Goal: Task Accomplishment & Management: Complete application form

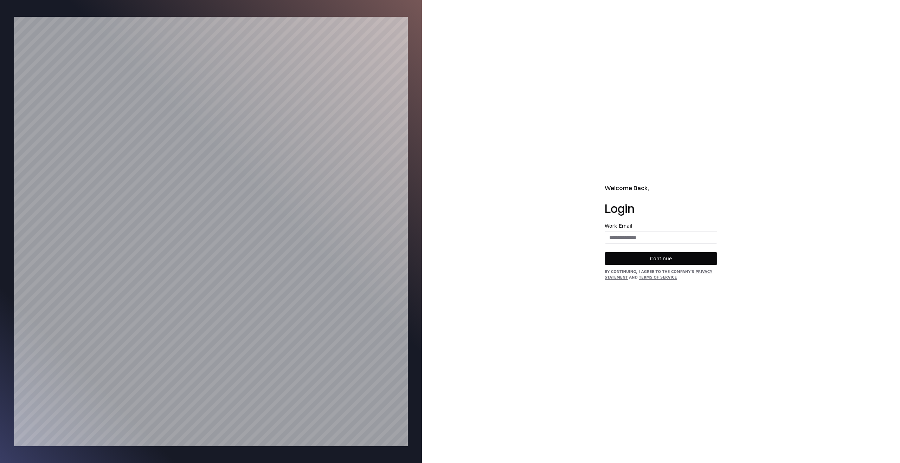
click at [630, 230] on div "Work Email" at bounding box center [661, 234] width 112 height 20
click at [630, 236] on input "email" at bounding box center [661, 237] width 112 height 13
type input "**********"
click at [649, 256] on button "Continue" at bounding box center [661, 258] width 112 height 13
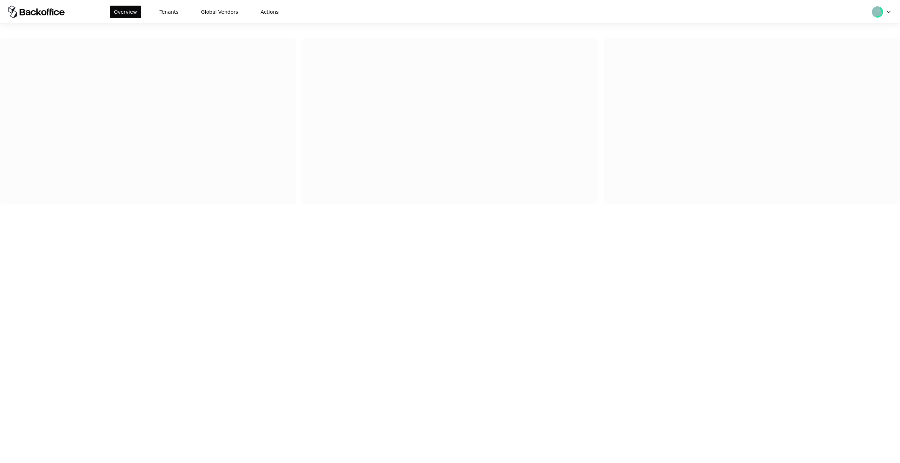
click at [170, 4] on div "Overview Tenants Global Vendors Actions" at bounding box center [450, 12] width 900 height 24
click at [167, 13] on button "Tenants" at bounding box center [168, 12] width 27 height 13
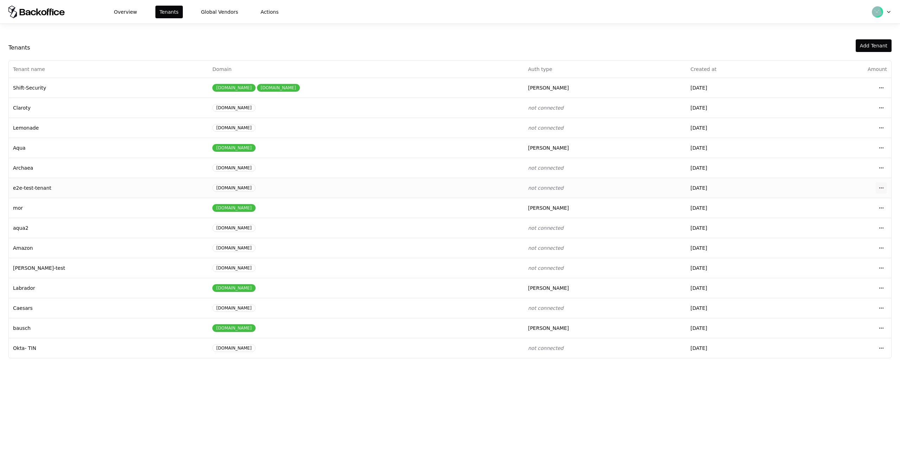
click at [882, 189] on html "Overview Tenants Global Vendors Actions Tenants Add Tenant Tenant name Domain A…" at bounding box center [450, 231] width 900 height 463
click at [831, 247] on div "Login to tenant" at bounding box center [850, 246] width 80 height 14
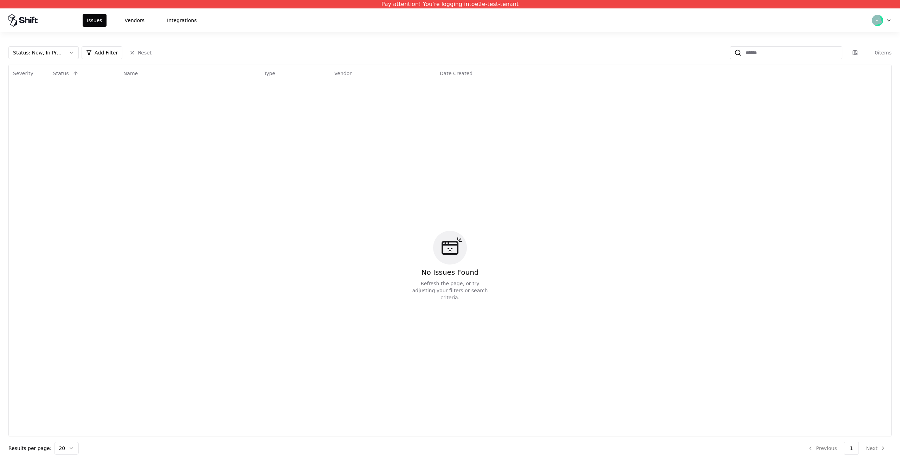
click at [118, 28] on div "Issues Vendors Integrations" at bounding box center [450, 20] width 900 height 24
click at [135, 17] on button "Vendors" at bounding box center [135, 20] width 28 height 13
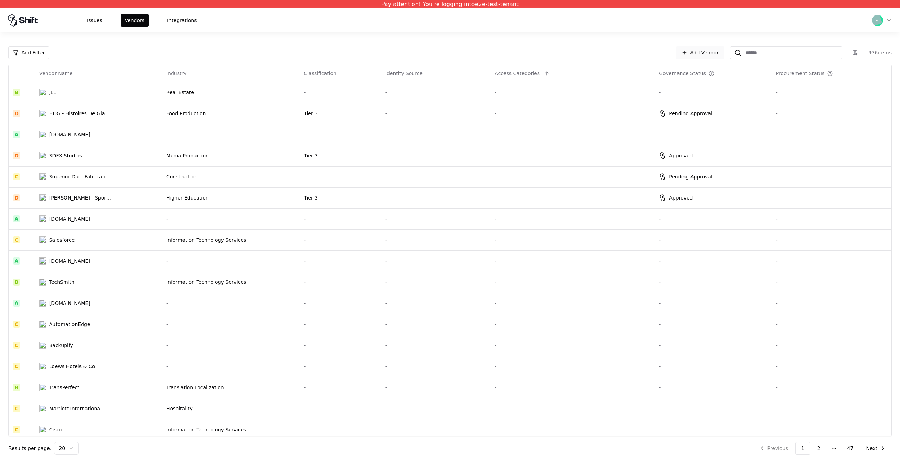
click at [704, 51] on link "Add Vendor" at bounding box center [700, 52] width 48 height 13
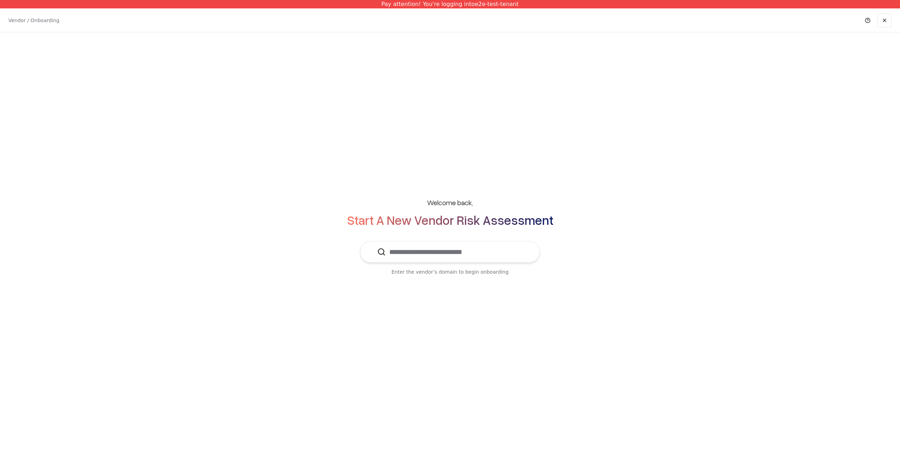
click at [439, 257] on input "text" at bounding box center [454, 251] width 137 height 21
click at [419, 279] on div "Playtika [DOMAIN_NAME]" at bounding box center [450, 273] width 155 height 14
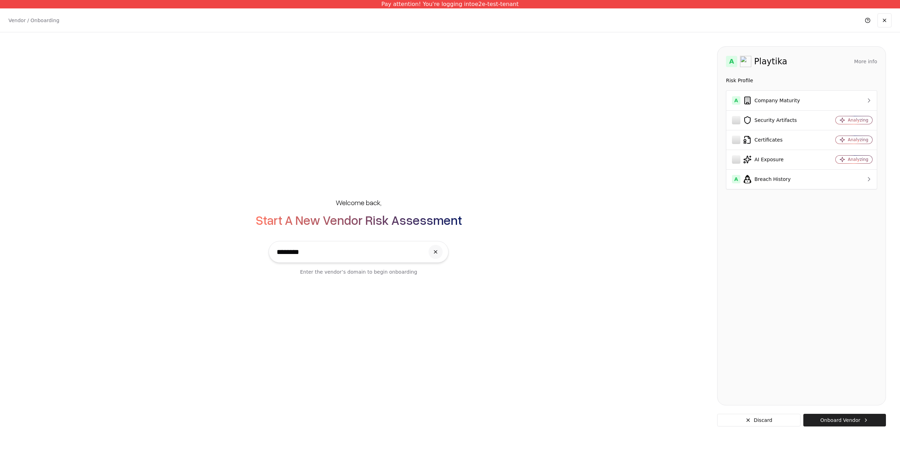
type input "********"
click at [844, 418] on button "Onboard Vendor" at bounding box center [844, 420] width 83 height 13
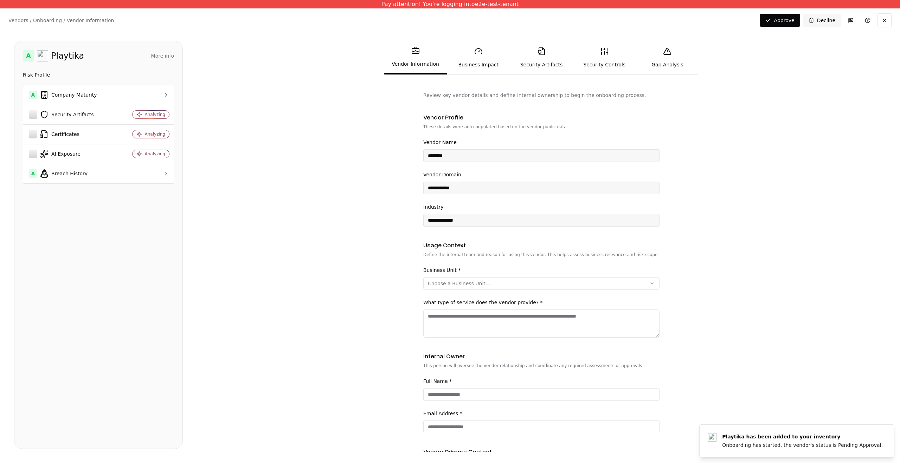
scroll to position [59, 0]
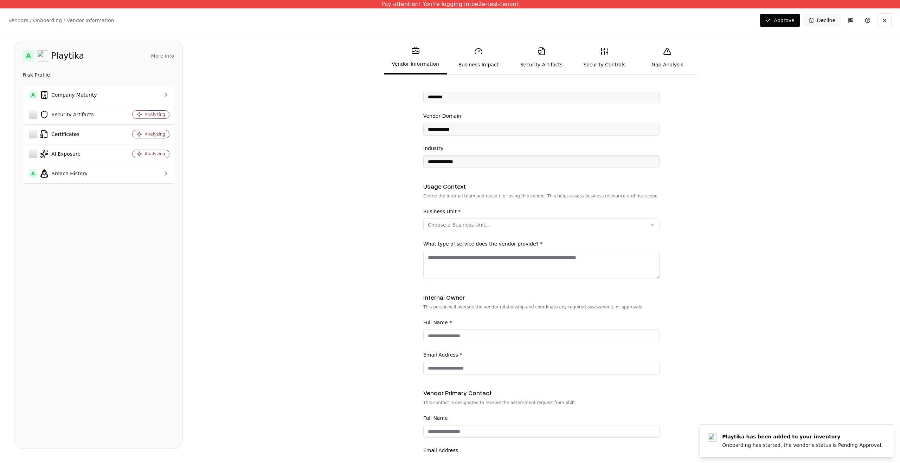
click at [490, 226] on button "Choose a Business Unit..." at bounding box center [541, 225] width 236 height 13
click at [468, 264] on div "Security" at bounding box center [456, 260] width 67 height 14
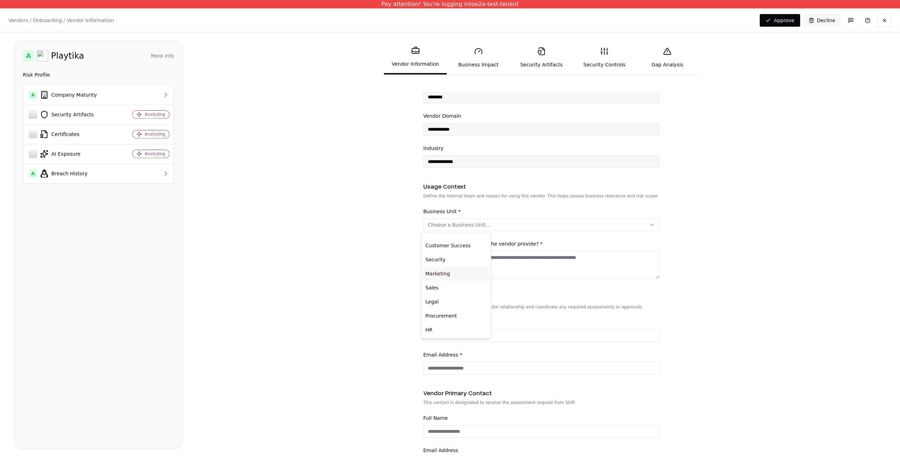
click at [451, 276] on div "Marketing" at bounding box center [456, 274] width 67 height 14
click at [451, 314] on div "Procurement" at bounding box center [456, 316] width 67 height 14
click at [521, 275] on html "**********" at bounding box center [450, 231] width 900 height 463
click at [528, 258] on textarea "What type of service does the vendor provide? *" at bounding box center [541, 265] width 236 height 28
type textarea "*********"
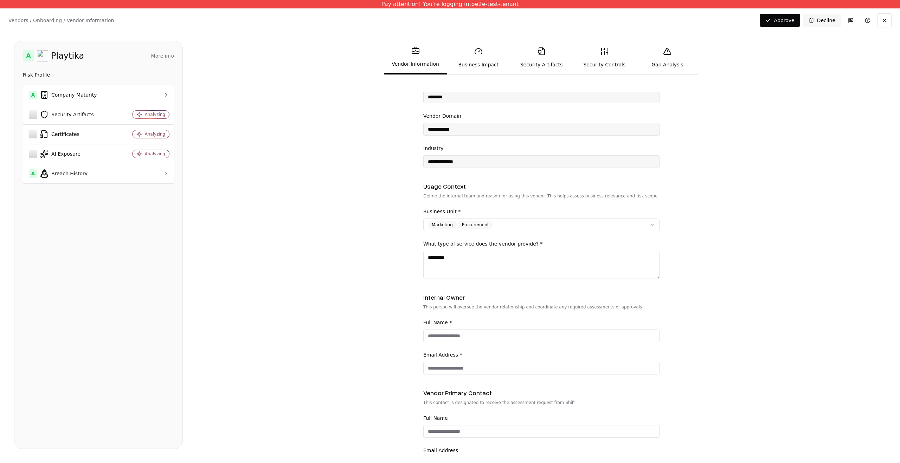
click at [523, 324] on div "Full Name *" at bounding box center [541, 330] width 236 height 24
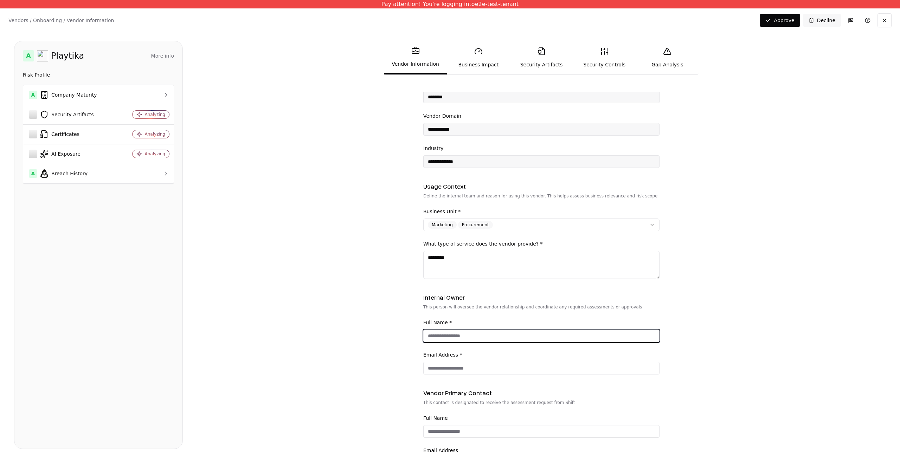
click at [521, 334] on input "Full Name *" at bounding box center [542, 336] width 236 height 13
type input "***"
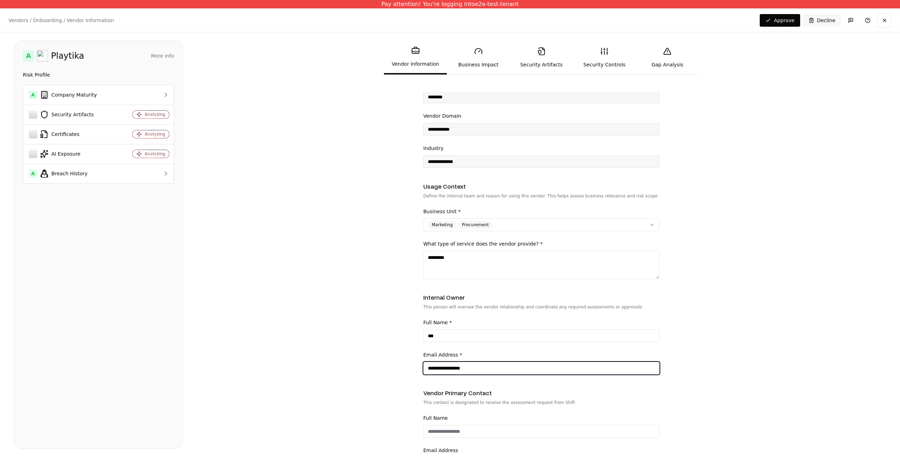
scroll to position [105, 0]
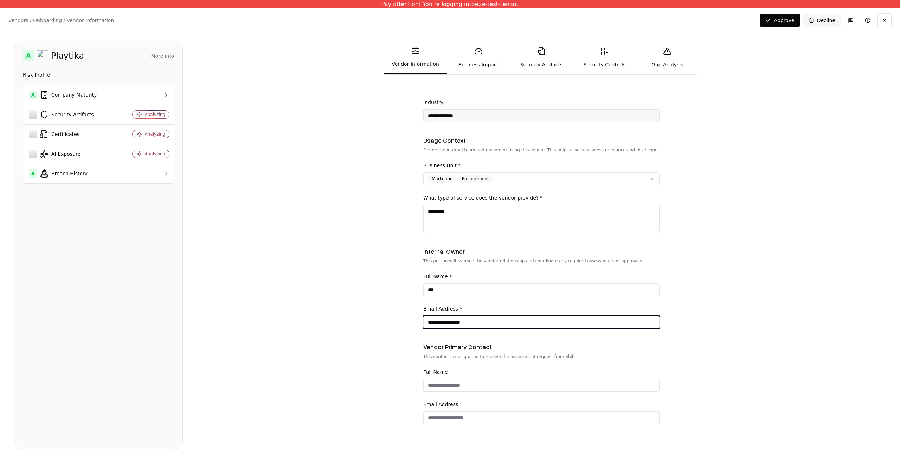
type input "**********"
click at [464, 378] on div "Full Name" at bounding box center [541, 380] width 236 height 24
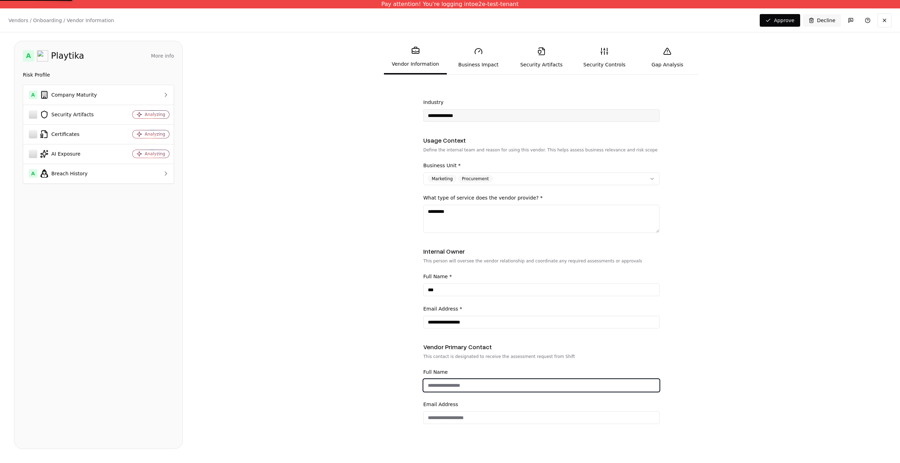
click at [464, 382] on input "Full Name" at bounding box center [542, 385] width 236 height 13
type input "*****"
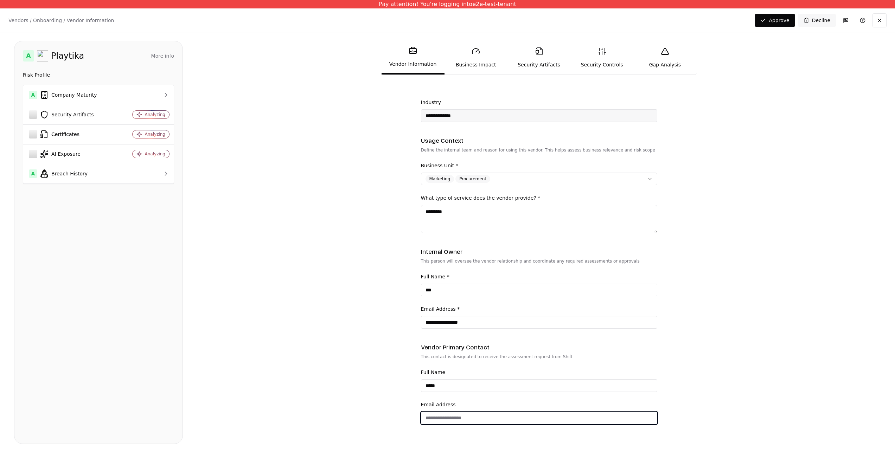
click at [450, 420] on input "email" at bounding box center [539, 418] width 236 height 13
type input "**********"
click at [465, 64] on link "Business Impact" at bounding box center [475, 57] width 63 height 32
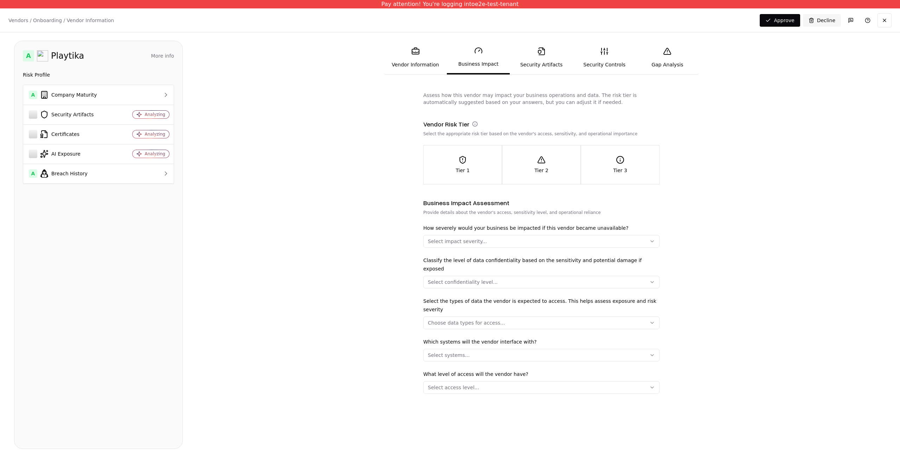
click at [541, 168] on p "Tier 2" at bounding box center [541, 170] width 14 height 7
click at [522, 231] on label "How severely would your business be impacted if this vendor became unavailable?" at bounding box center [525, 228] width 205 height 6
click at [522, 235] on button "Select impact severity..." at bounding box center [541, 241] width 236 height 13
click at [455, 285] on div "Medium" at bounding box center [458, 290] width 67 height 14
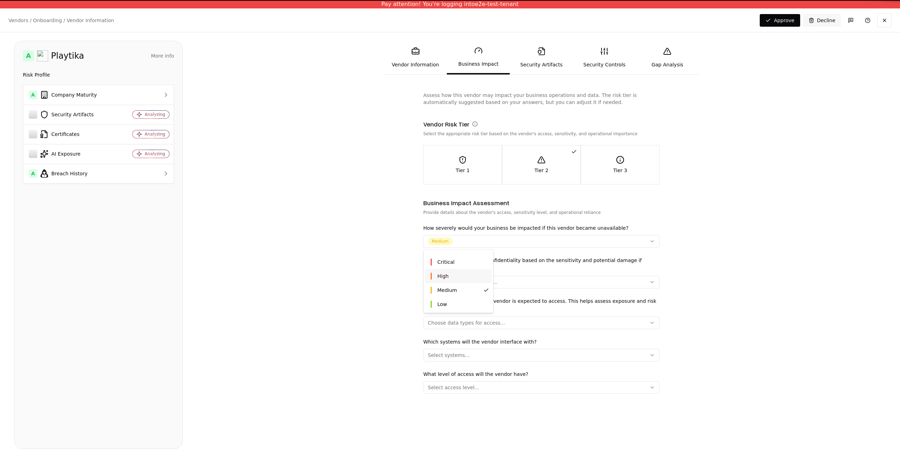
drag, startPoint x: 486, startPoint y: 276, endPoint x: 519, endPoint y: 276, distance: 32.3
click at [488, 276] on div "High" at bounding box center [458, 276] width 67 height 14
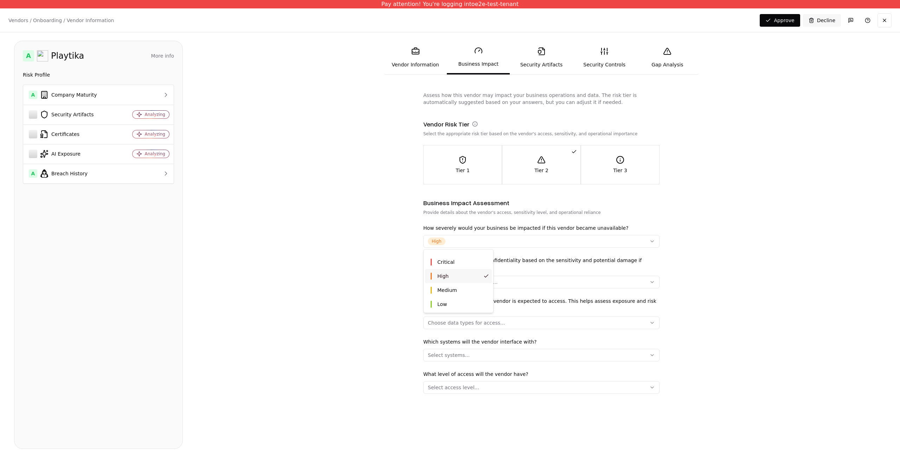
click at [536, 276] on html "Pay attention! You're logging into e2e-test-tenant Vendors / Onboarding / Vendo…" at bounding box center [450, 231] width 900 height 463
click at [525, 276] on button "Select confidentiality level..." at bounding box center [541, 282] width 236 height 13
click at [479, 310] on div "Confidential" at bounding box center [458, 309] width 67 height 14
click at [547, 309] on html "Pay attention! You're logging into e2e-test-tenant Vendors / Onboarding / Vendo…" at bounding box center [450, 231] width 900 height 463
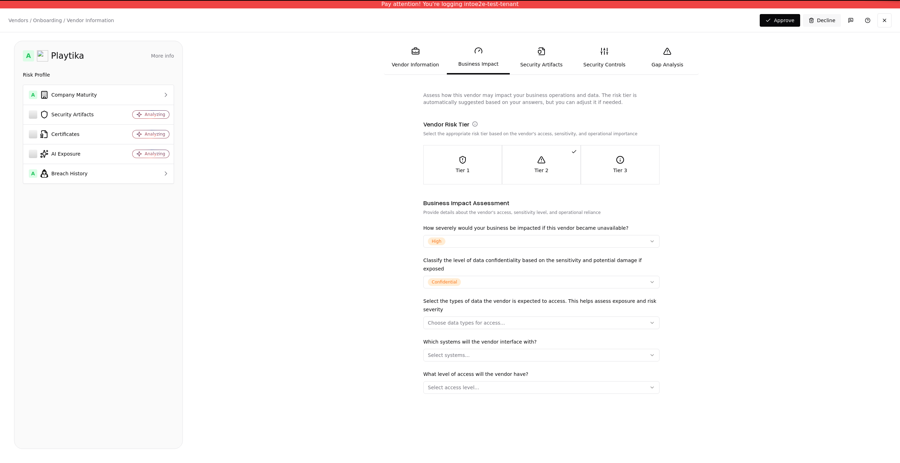
click at [547, 317] on button "Choose data types for access..." at bounding box center [541, 323] width 236 height 13
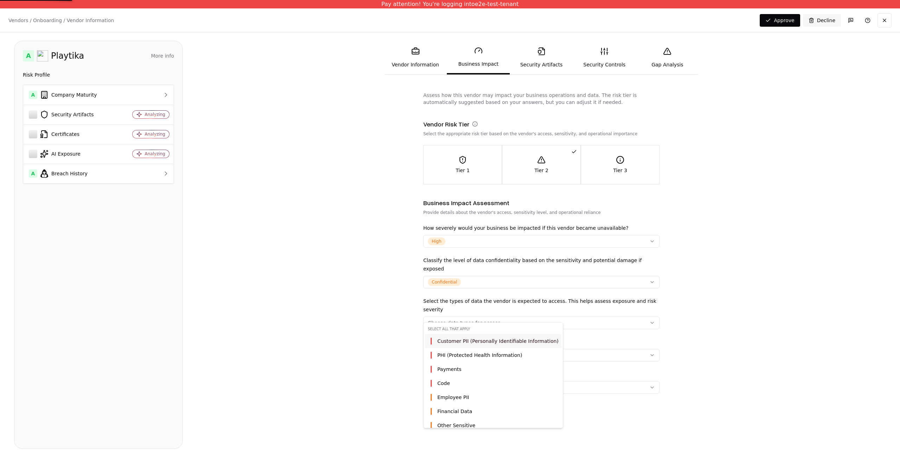
click at [477, 346] on div "Customer PII (Personally Identifiable Information)" at bounding box center [493, 341] width 136 height 14
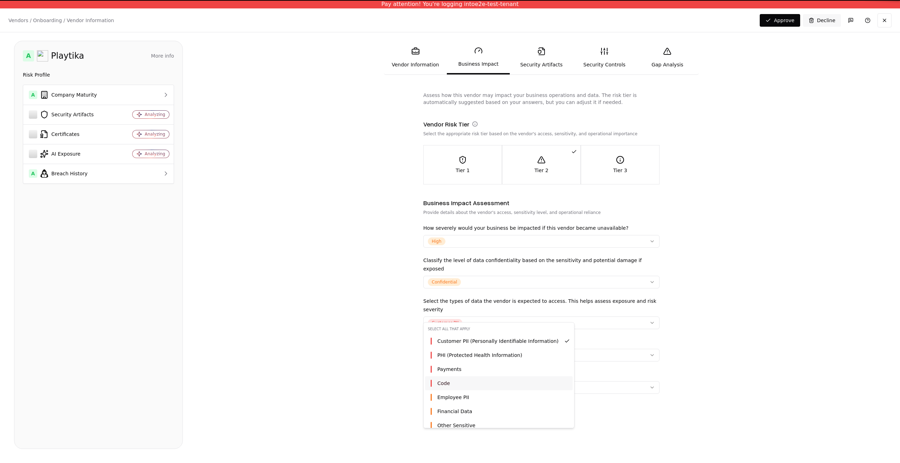
click at [475, 382] on div "Code" at bounding box center [499, 383] width 148 height 14
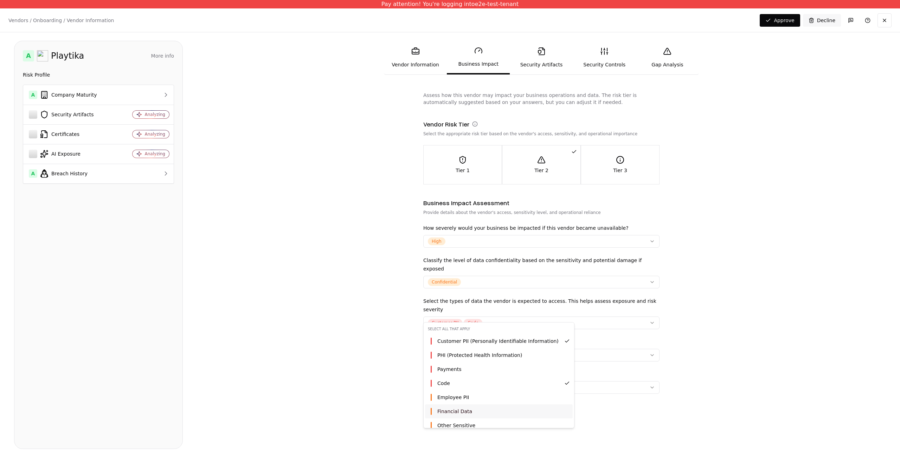
click at [465, 408] on span "Financial Data" at bounding box center [454, 411] width 35 height 7
click at [616, 350] on html "Pay attention! You're logging into e2e-test-tenant Vendors / Onboarding / Vendo…" at bounding box center [450, 231] width 900 height 463
click at [616, 349] on button "Select systems..." at bounding box center [541, 355] width 236 height 13
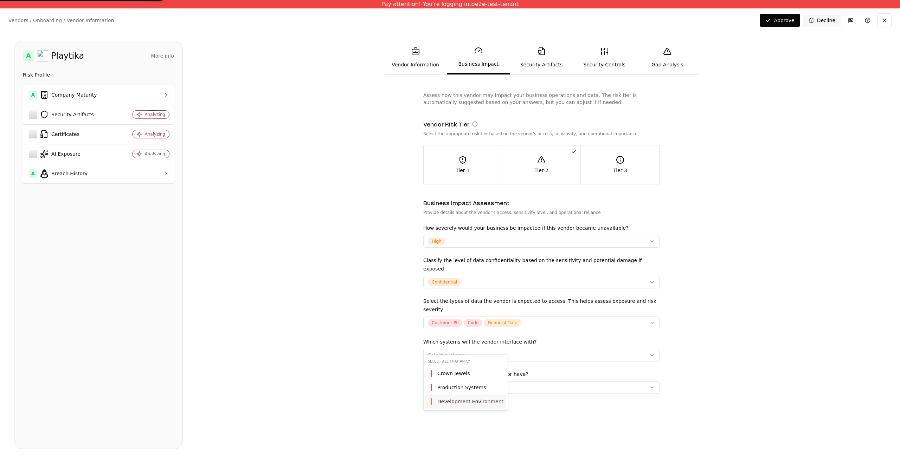
click at [459, 395] on div "Development Environment" at bounding box center [465, 402] width 81 height 14
click at [467, 379] on div "Crown Jewels" at bounding box center [471, 374] width 92 height 14
click at [633, 380] on html "Pay attention! You're logging into e2e-test-tenant Vendors / Onboarding / Vendo…" at bounding box center [450, 231] width 900 height 463
click at [574, 381] on button "Select access level..." at bounding box center [541, 387] width 236 height 13
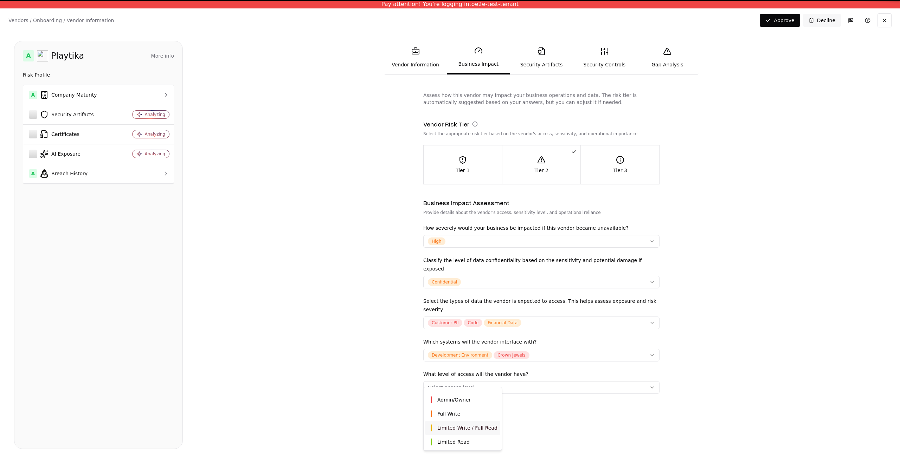
click at [470, 427] on span "Limited Write / Full Read" at bounding box center [467, 428] width 60 height 7
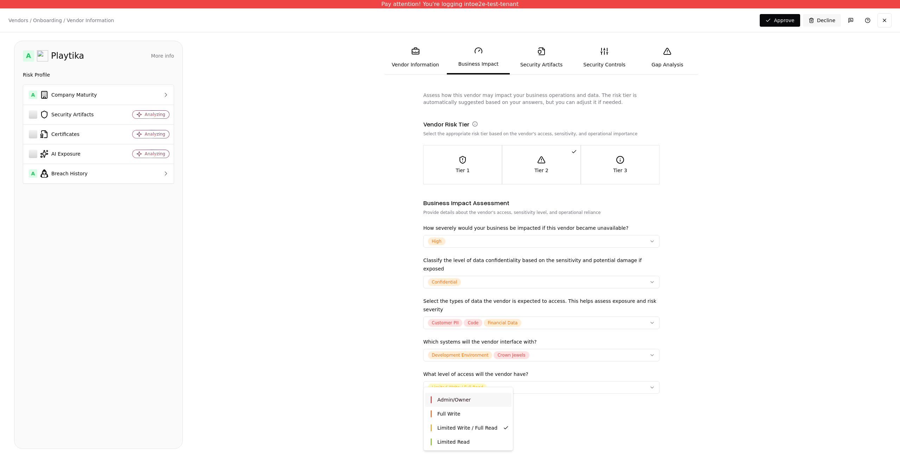
click at [631, 436] on html "Pay attention! You're logging into e2e-test-tenant Vendors / Onboarding / Vendo…" at bounding box center [450, 231] width 900 height 463
click at [545, 50] on icon at bounding box center [542, 51] width 6 height 8
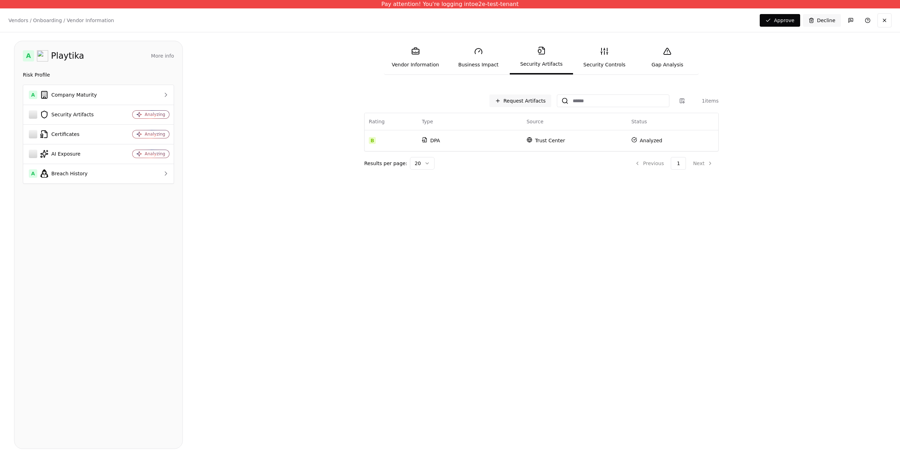
click at [608, 50] on icon at bounding box center [604, 51] width 8 height 8
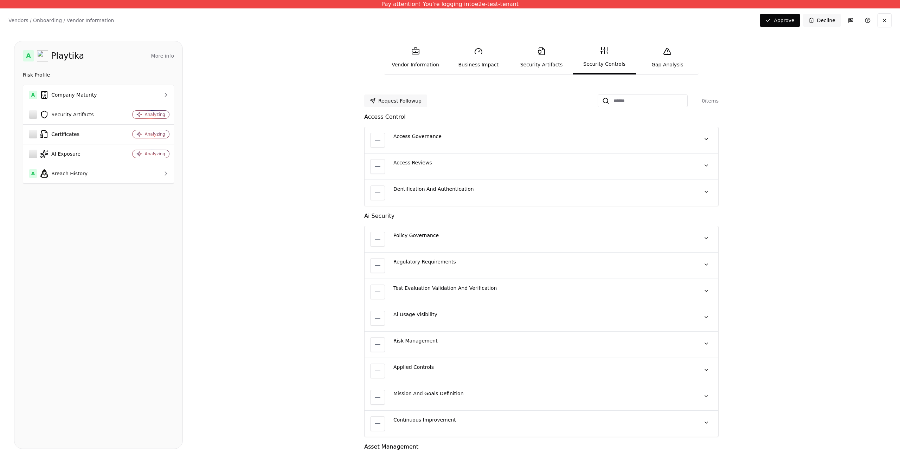
click at [680, 49] on link "Gap Analysis" at bounding box center [667, 57] width 63 height 32
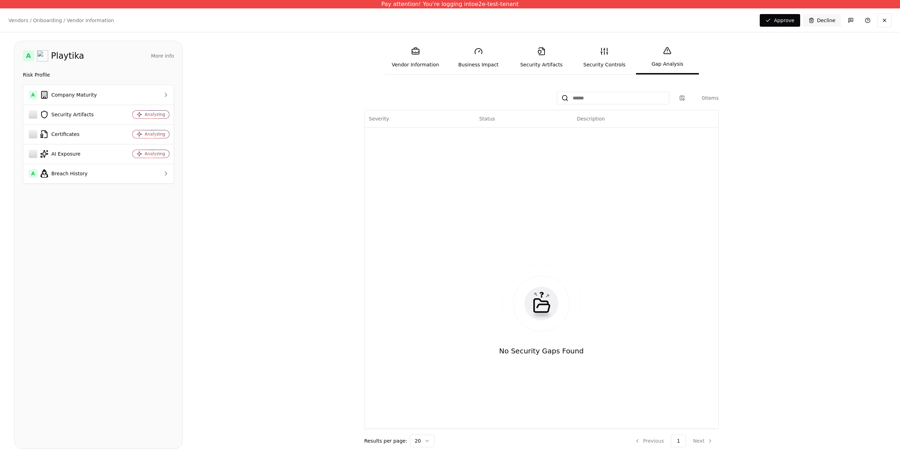
click at [547, 60] on link "Security Artifacts" at bounding box center [541, 57] width 63 height 32
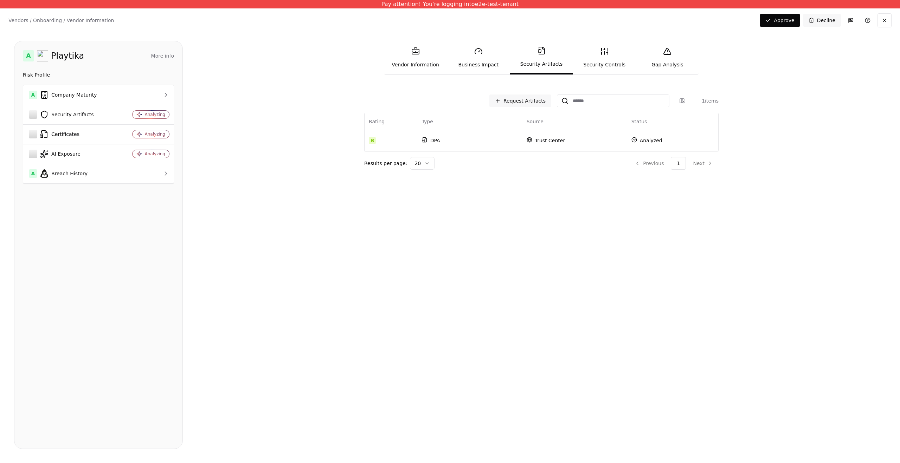
click at [490, 62] on link "Business Impact" at bounding box center [478, 57] width 63 height 32
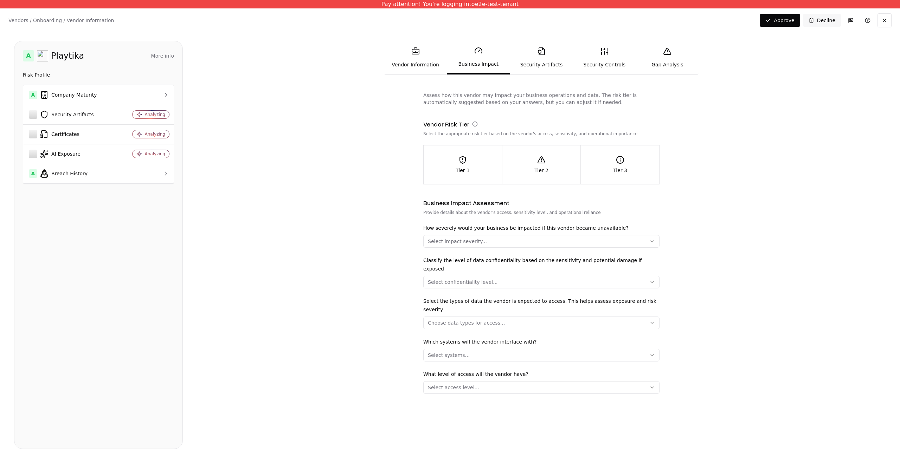
click at [558, 147] on button "Tier 2" at bounding box center [541, 165] width 78 height 39
click at [428, 67] on link "Vendor Information" at bounding box center [415, 57] width 63 height 32
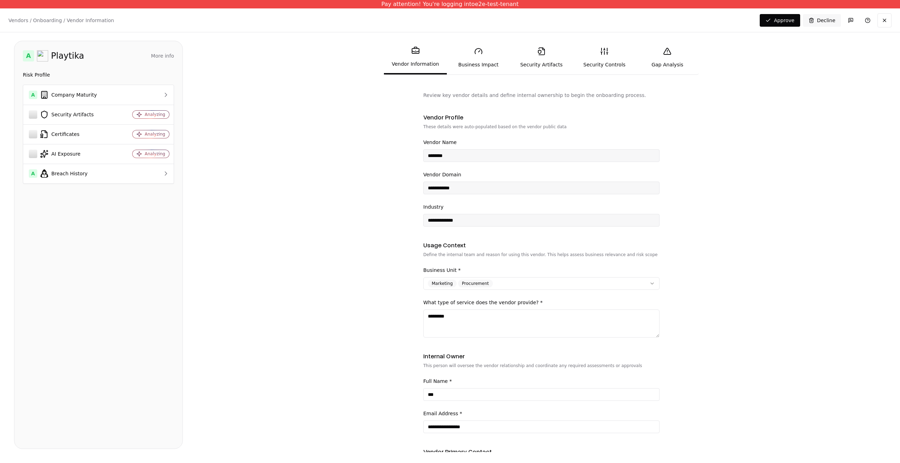
click at [486, 49] on link "Business Impact" at bounding box center [478, 57] width 63 height 32
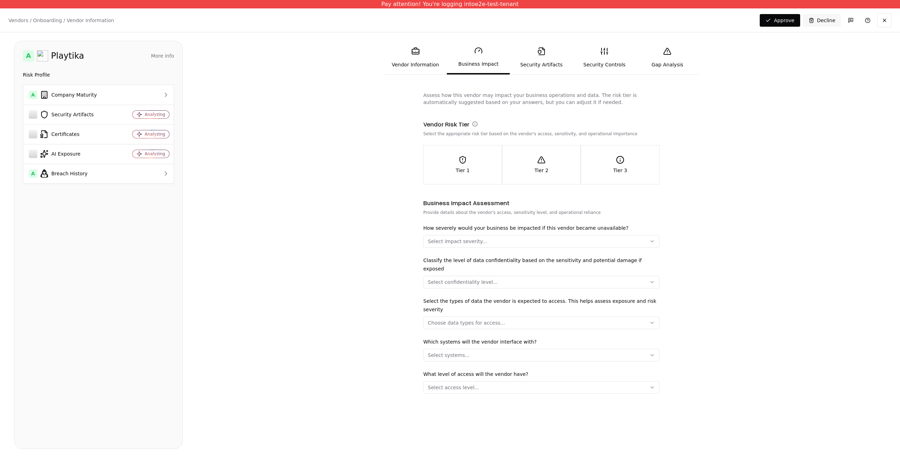
click at [477, 241] on div "Select impact severity..." at bounding box center [457, 241] width 59 height 7
click at [464, 280] on div "High" at bounding box center [458, 276] width 67 height 14
click at [517, 274] on html "Pay attention! You're logging into e2e-test-tenant Vendors / Onboarding / Vendo…" at bounding box center [450, 231] width 900 height 463
click at [517, 276] on button "Select confidentiality level..." at bounding box center [541, 282] width 236 height 13
click at [471, 311] on div "Confidential" at bounding box center [458, 309] width 67 height 14
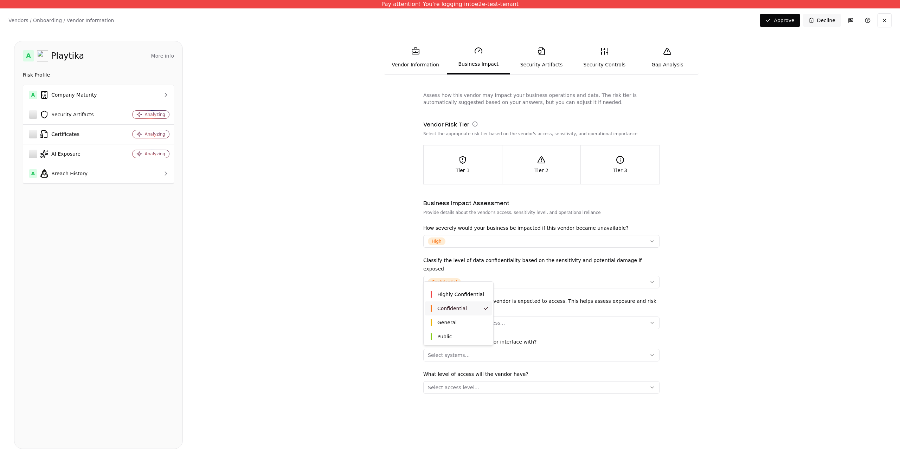
click at [514, 310] on html "Pay attention! You're logging into e2e-test-tenant Vendors / Onboarding / Vendo…" at bounding box center [450, 231] width 900 height 463
click at [514, 317] on button "Choose data types for access..." at bounding box center [541, 323] width 236 height 13
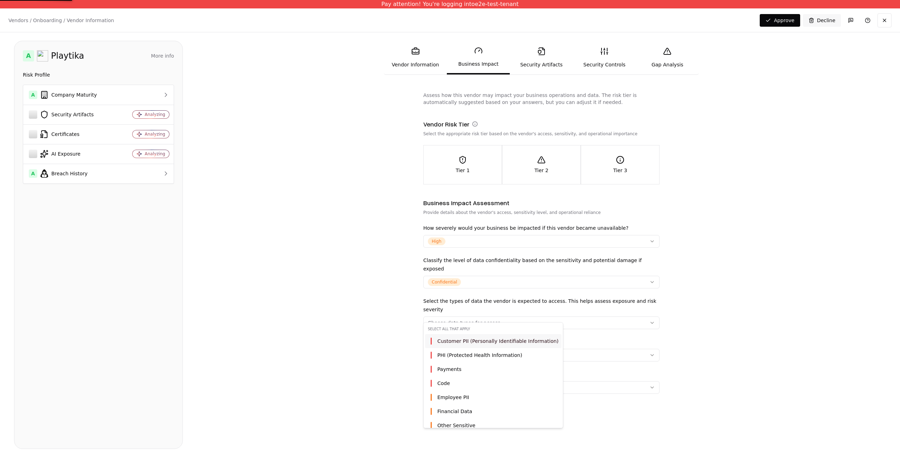
click at [469, 347] on div "Customer PII (Personally Identifiable Information)" at bounding box center [493, 341] width 136 height 14
click at [535, 367] on div "Payments" at bounding box center [499, 369] width 148 height 14
click at [535, 385] on div "Code" at bounding box center [499, 383] width 148 height 14
click at [610, 357] on html "Pay attention! You're logging into e2e-test-tenant Vendors / Onboarding / Vendo…" at bounding box center [450, 231] width 900 height 463
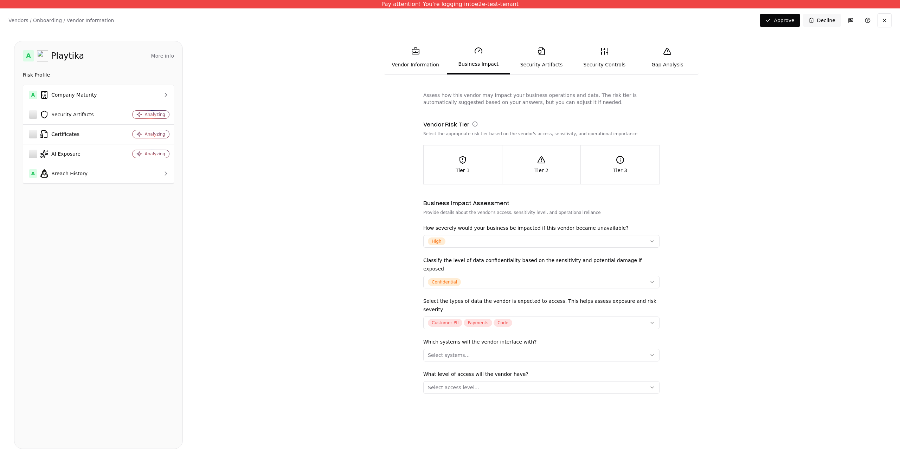
click at [610, 350] on button "Select systems..." at bounding box center [541, 355] width 236 height 13
click at [509, 360] on html "Pay attention! You're logging into e2e-test-tenant Vendors / Onboarding / Vendo…" at bounding box center [450, 231] width 900 height 463
click at [495, 370] on div "What level of access will the vendor have? Select access level..." at bounding box center [541, 382] width 236 height 24
click at [482, 381] on button "Select access level..." at bounding box center [541, 387] width 236 height 13
click at [458, 411] on span "Full Write" at bounding box center [448, 414] width 23 height 7
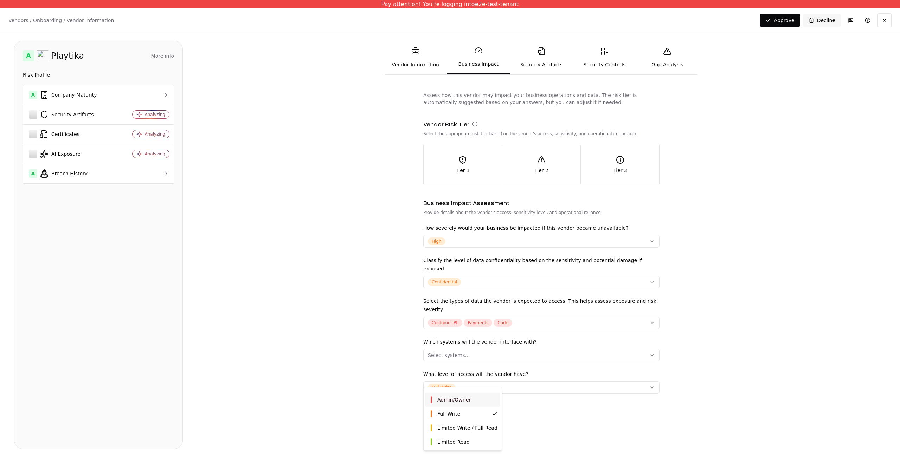
click at [503, 331] on html "Pay attention! You're logging into e2e-test-tenant Vendors / Onboarding / Vendo…" at bounding box center [450, 231] width 900 height 463
click at [488, 352] on button "Select systems..." at bounding box center [541, 355] width 236 height 13
click at [465, 381] on div "Production Systems" at bounding box center [465, 388] width 81 height 14
click at [705, 313] on html "Pay attention! You're logging into e2e-test-tenant Vendors / Onboarding / Vendo…" at bounding box center [450, 231] width 900 height 463
click at [619, 166] on div "Tier 3" at bounding box center [620, 165] width 78 height 18
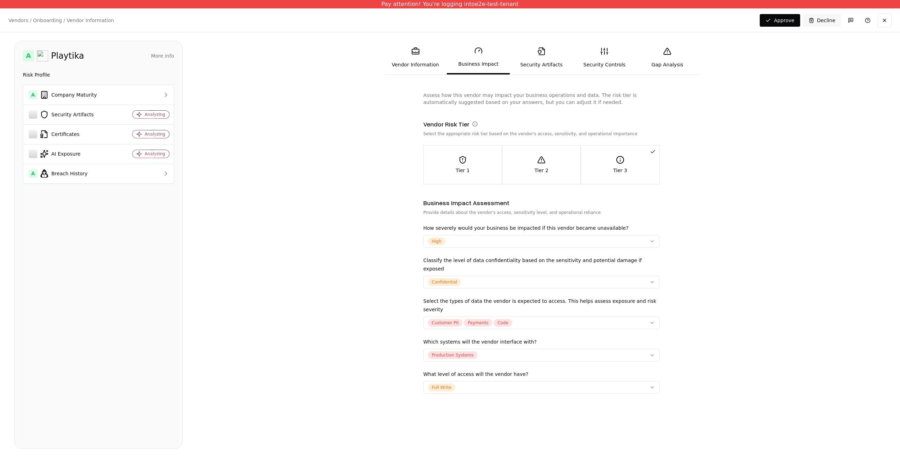
click at [531, 63] on link "Security Artifacts" at bounding box center [541, 57] width 63 height 32
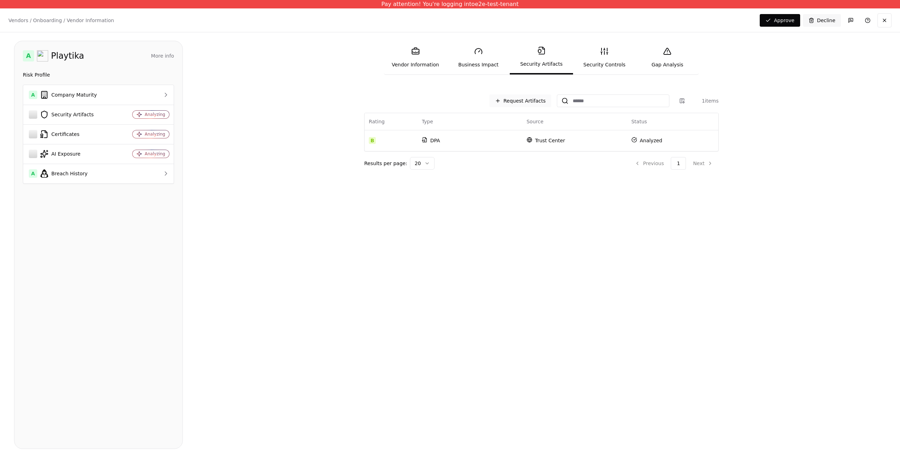
click at [537, 104] on button "Request Artifacts" at bounding box center [520, 101] width 62 height 13
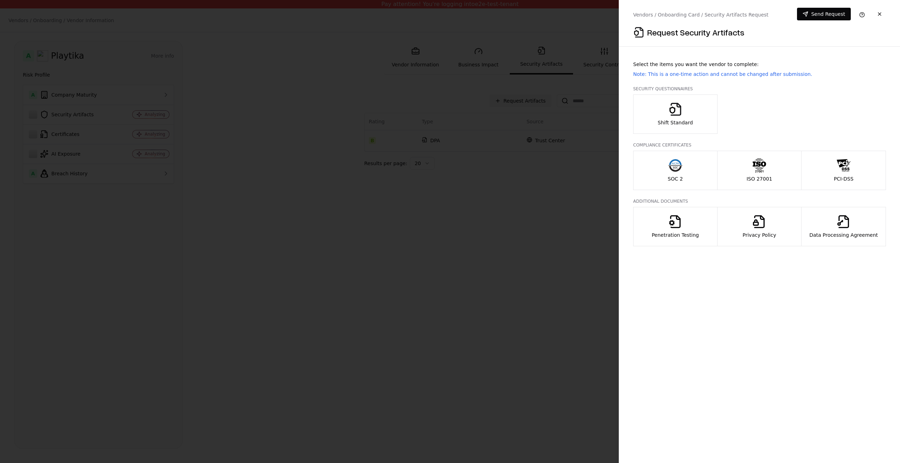
click at [659, 121] on p "Shift Standard" at bounding box center [675, 122] width 35 height 7
click at [695, 168] on button "SOC 2" at bounding box center [675, 170] width 84 height 39
click at [693, 205] on div "Additional Documents Penetration Testing Privacy Policy Data Processing Agreeme…" at bounding box center [759, 223] width 253 height 48
click at [750, 176] on p "ISO 27001" at bounding box center [759, 178] width 26 height 7
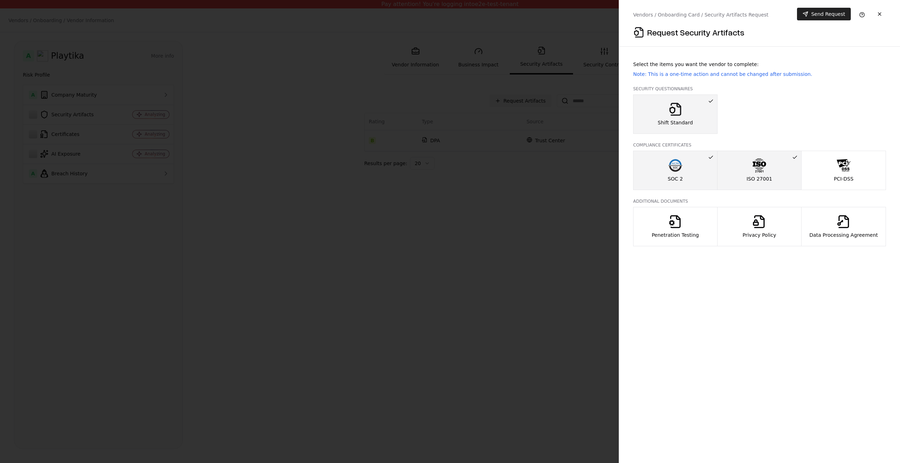
click at [831, 16] on button "Send Request" at bounding box center [824, 14] width 54 height 13
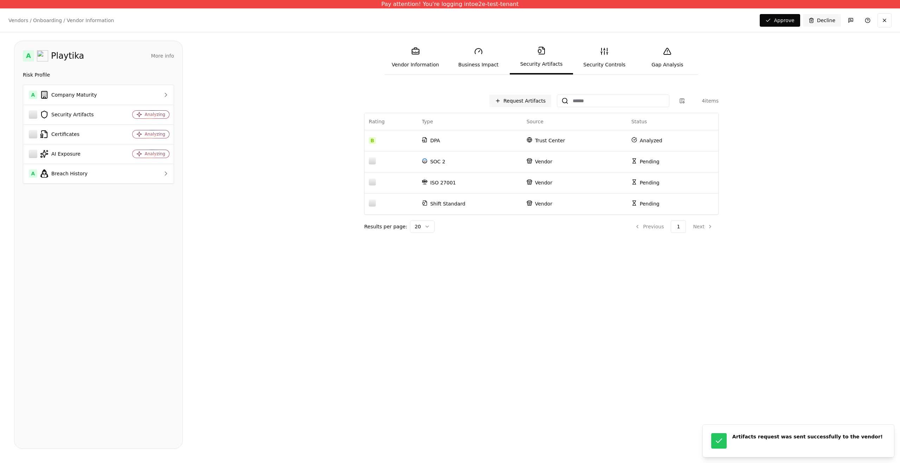
click at [849, 250] on div "Request Artifacts 4 items Rating Type Source Status B DPA Trust Center Analyzed…" at bounding box center [541, 271] width 689 height 358
click at [282, 115] on div "Request Artifacts 4 items Rating Type Source Status B DPA Trust Center Analyzed…" at bounding box center [541, 162] width 689 height 141
click at [106, 112] on div "Security Artifacts" at bounding box center [71, 114] width 84 height 8
click at [153, 97] on div at bounding box center [146, 94] width 47 height 7
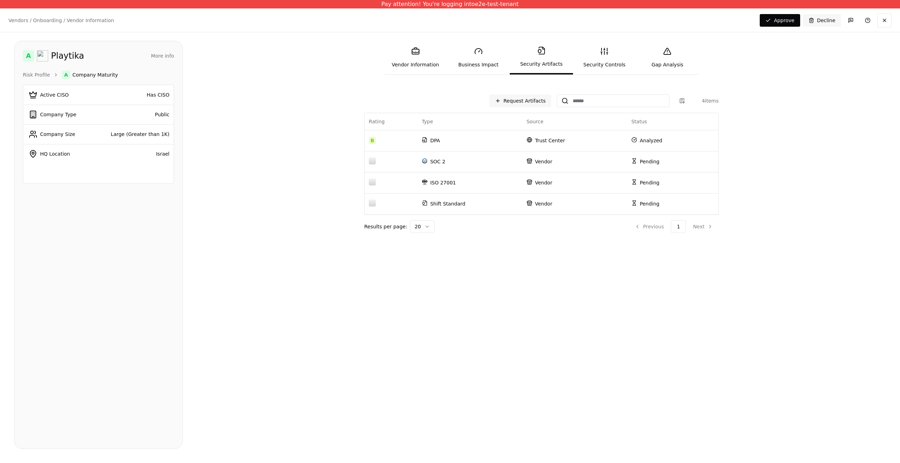
click at [166, 53] on button "More info" at bounding box center [162, 56] width 23 height 13
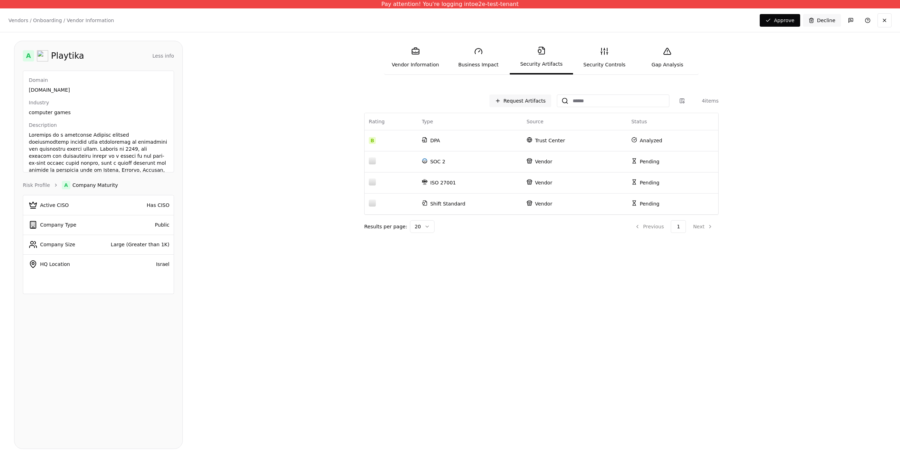
click at [166, 53] on button "Less info" at bounding box center [163, 56] width 21 height 13
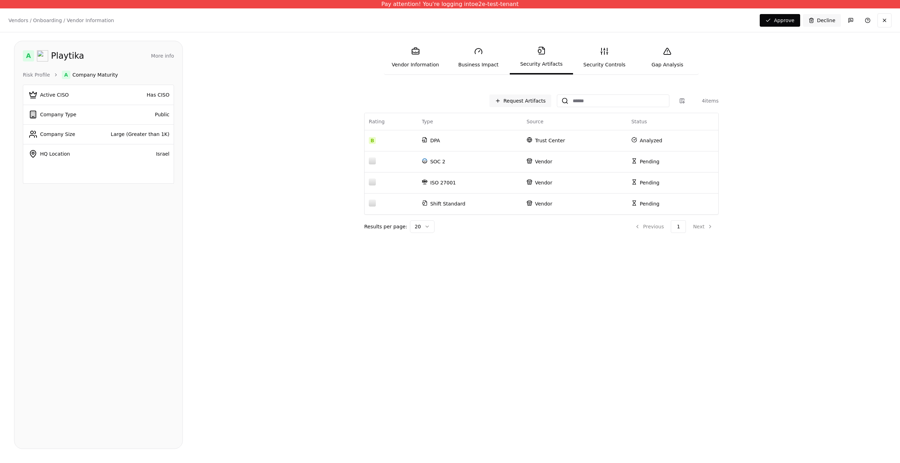
click at [611, 65] on link "Security Controls" at bounding box center [604, 57] width 63 height 32
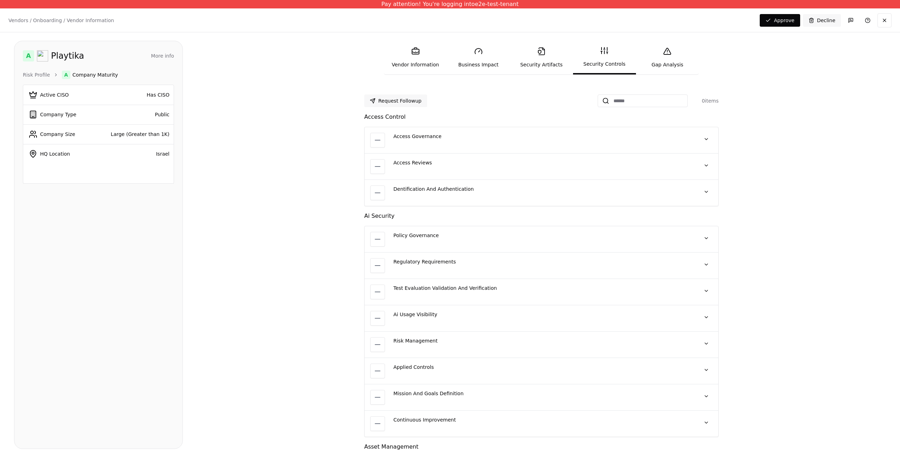
click at [508, 61] on link "Business Impact" at bounding box center [478, 57] width 63 height 32
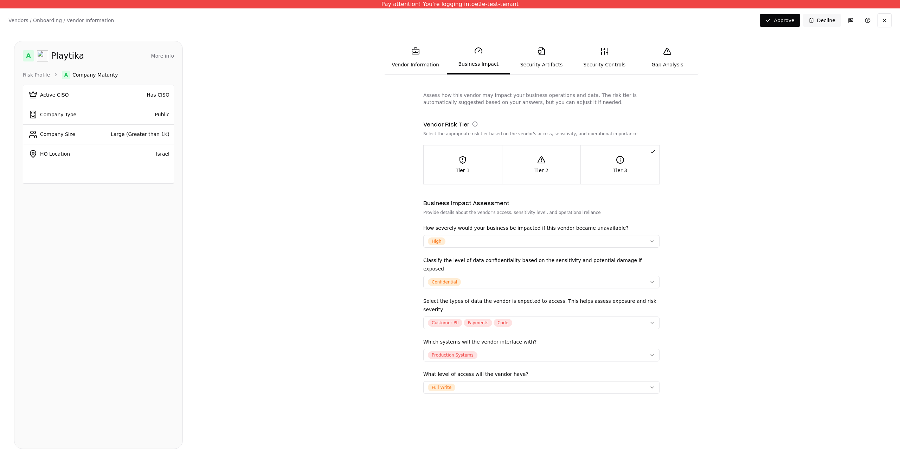
click at [524, 54] on link "Security Artifacts" at bounding box center [541, 57] width 63 height 32
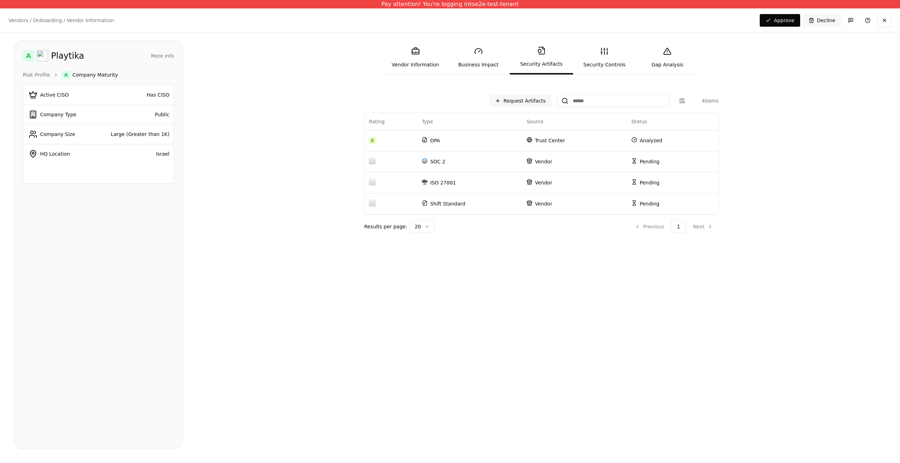
click at [49, 70] on div "A Playtika More info Domain [DOMAIN_NAME] Industry computer games Description R…" at bounding box center [98, 245] width 169 height 408
click at [43, 77] on link "Risk Profile" at bounding box center [36, 74] width 27 height 7
click at [323, 100] on div "Request Artifacts 4 items Rating Type Source Status B DPA Trust Center Analyzed…" at bounding box center [541, 162] width 689 height 141
click at [105, 113] on div "Security Artifacts" at bounding box center [71, 114] width 84 height 8
click at [511, 140] on p "DPA" at bounding box center [470, 140] width 96 height 7
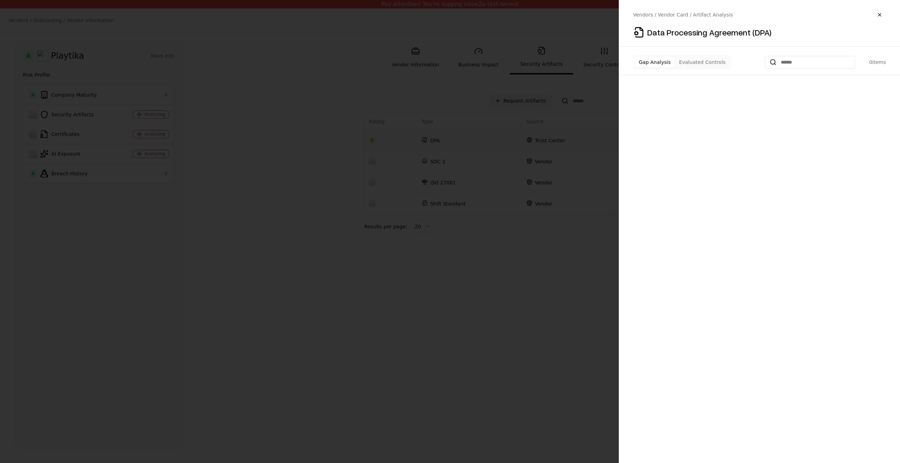
click at [704, 62] on button "Evaluated Controls" at bounding box center [702, 62] width 55 height 11
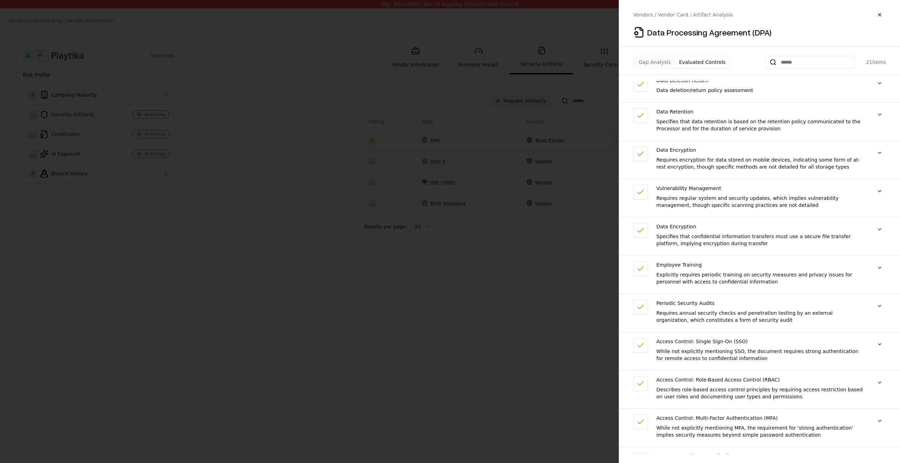
scroll to position [418, 0]
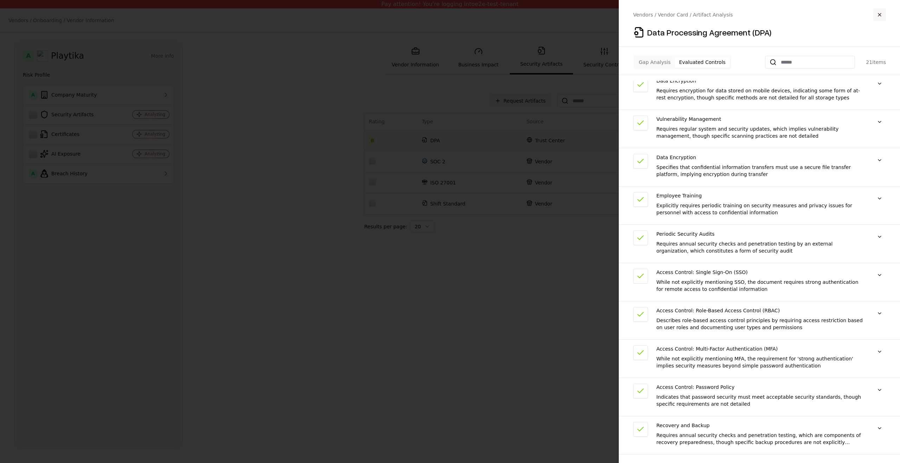
click at [881, 17] on button "button" at bounding box center [879, 14] width 13 height 13
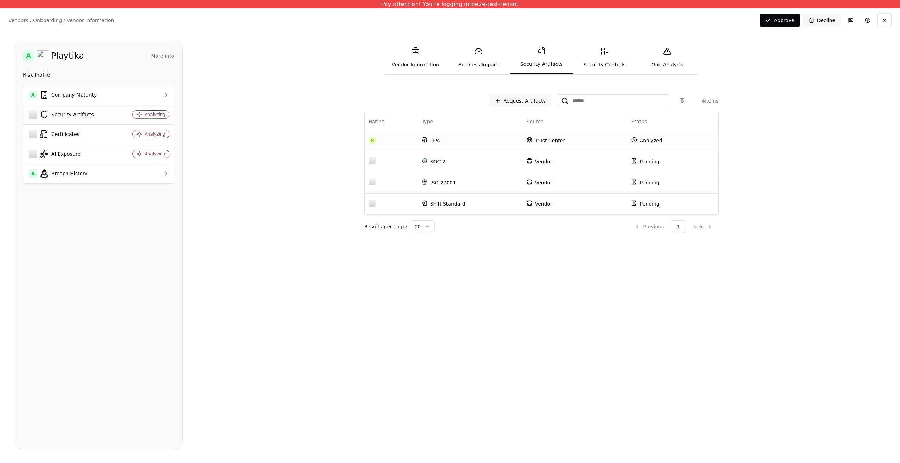
click at [68, 119] on td "Security Artifacts" at bounding box center [70, 115] width 95 height 20
drag, startPoint x: 474, startPoint y: 6, endPoint x: 530, endPoint y: 6, distance: 55.5
click at [530, 6] on div "Pay attention! You're logging into e2e-test-tenant" at bounding box center [450, 4] width 900 height 8
copy div "e2e-test-tenant"
click at [780, 289] on div "Request Artifacts 4 items Rating Type Source Status B DPA Trust Center Analyzed…" at bounding box center [541, 271] width 689 height 358
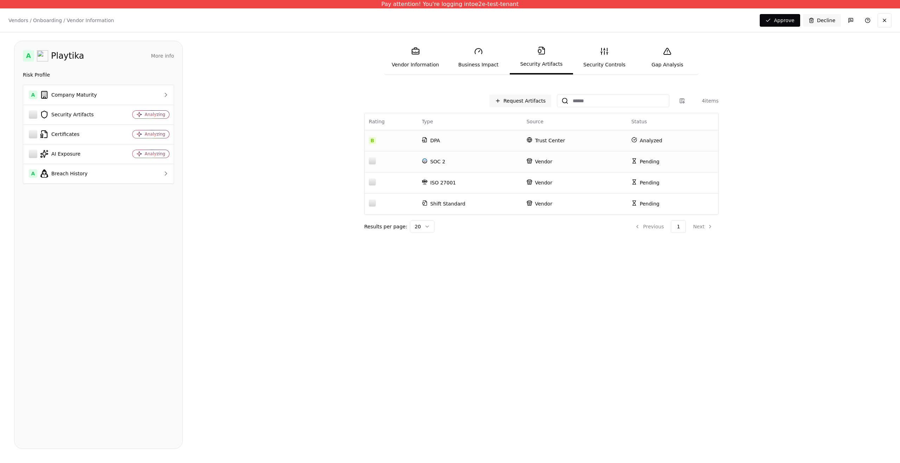
click at [572, 163] on p "Vendor" at bounding box center [575, 161] width 96 height 7
click at [563, 186] on td "Vendor" at bounding box center [574, 182] width 105 height 21
